Goal: Transaction & Acquisition: Book appointment/travel/reservation

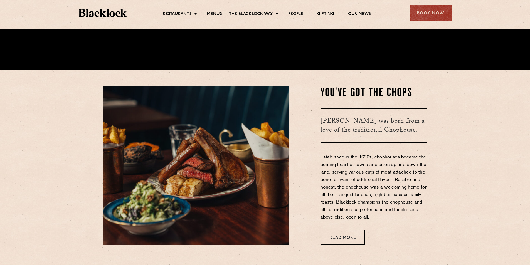
scroll to position [195, 0]
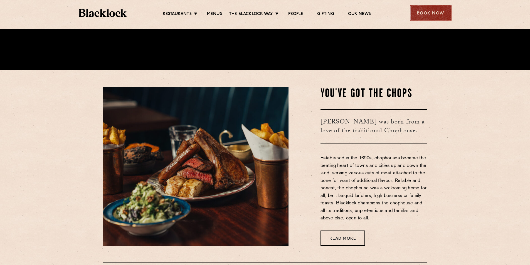
click at [426, 13] on div "Book Now" at bounding box center [431, 12] width 42 height 15
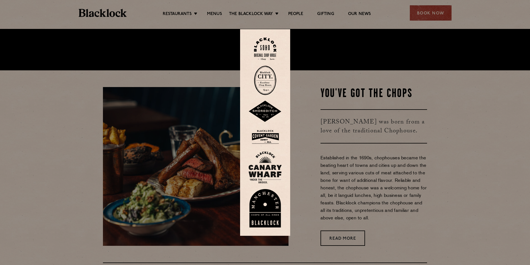
click at [256, 214] on img at bounding box center [265, 208] width 33 height 38
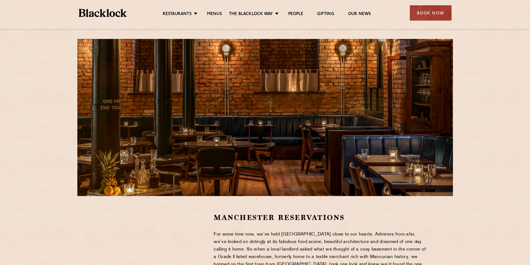
scroll to position [84, 0]
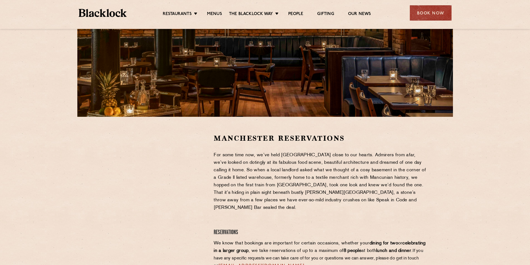
drag, startPoint x: 67, startPoint y: 181, endPoint x: 70, endPoint y: 179, distance: 3.8
